Goal: Transaction & Acquisition: Purchase product/service

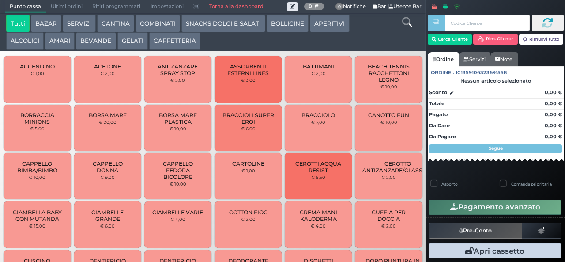
click at [183, 44] on button "CAFFETTERIA" at bounding box center [174, 41] width 51 height 18
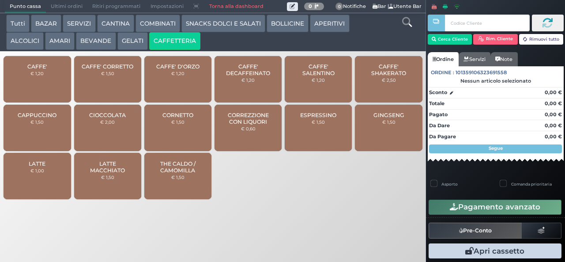
click at [44, 69] on span "CAFFE'" at bounding box center [37, 66] width 20 height 7
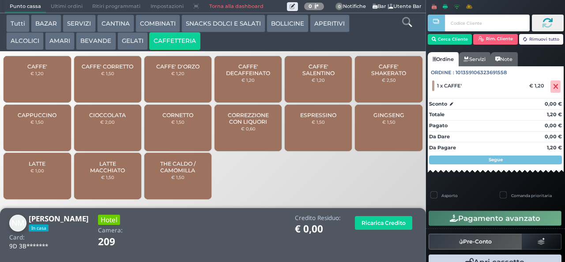
click at [534, 214] on button "Pagamento avanzato" at bounding box center [495, 218] width 133 height 15
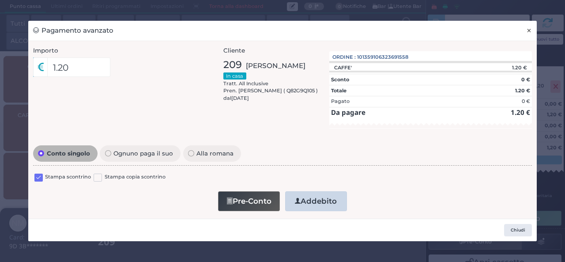
click at [529, 34] on span "×" at bounding box center [530, 31] width 6 height 10
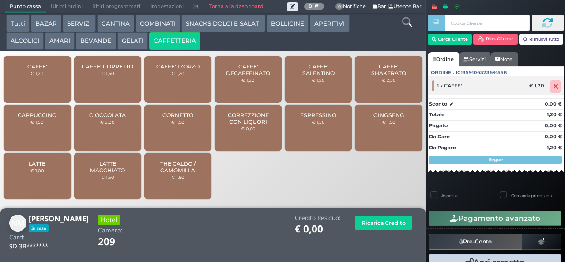
click at [553, 87] on icon at bounding box center [555, 87] width 5 height 0
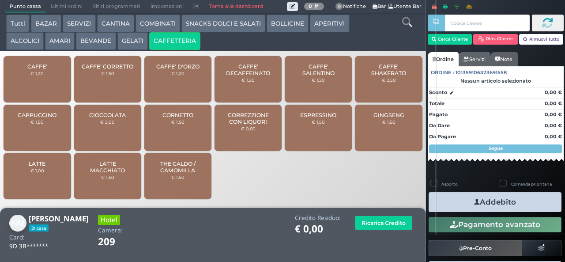
click at [41, 92] on div "CAFFE' € 1,20" at bounding box center [37, 79] width 67 height 46
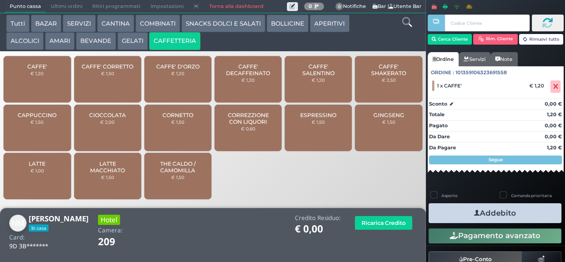
click at [536, 218] on button "Addebito" at bounding box center [495, 213] width 133 height 20
